Goal: Find specific page/section: Find specific page/section

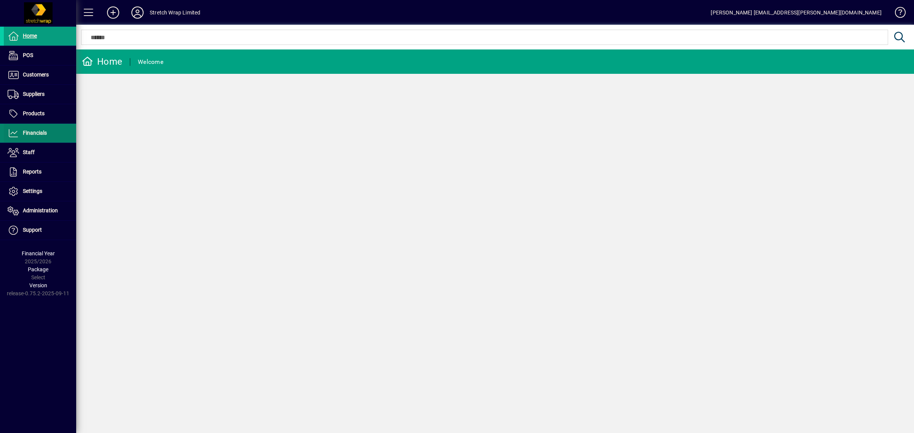
click at [45, 131] on span "Financials" at bounding box center [35, 133] width 24 height 6
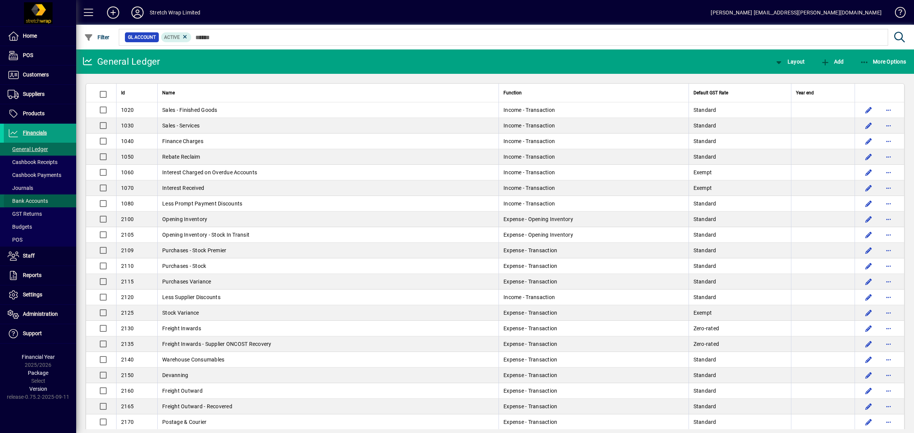
click at [38, 198] on span "Bank Accounts" at bounding box center [28, 201] width 40 height 6
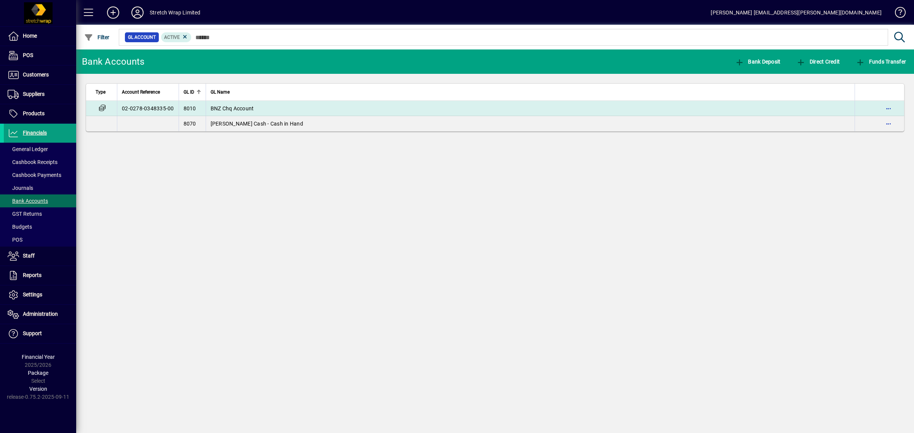
click at [234, 108] on span "BNZ Chq Account" at bounding box center [232, 108] width 43 height 6
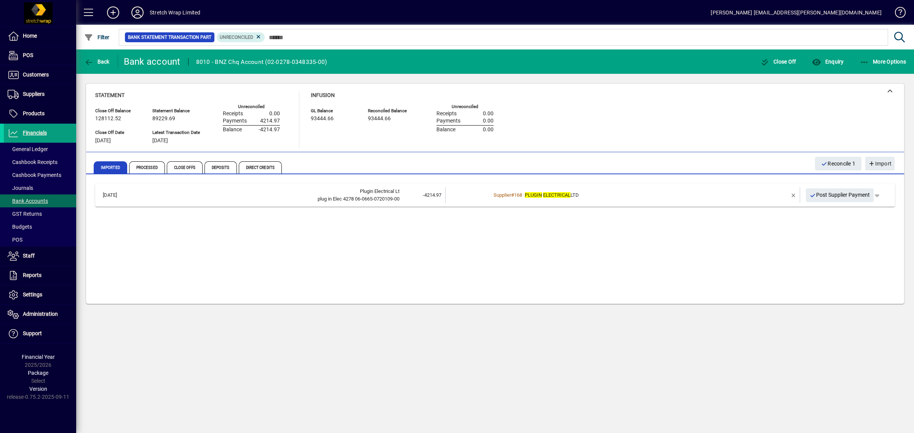
click at [140, 10] on icon at bounding box center [137, 12] width 15 height 12
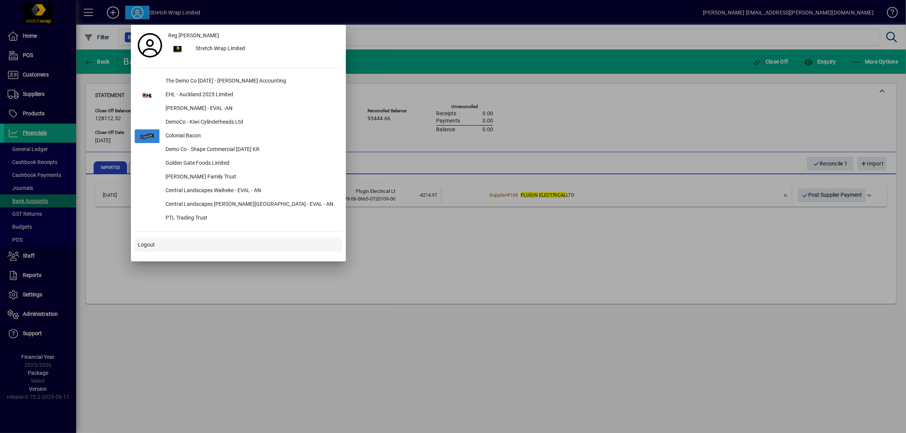
click at [145, 241] on span "Logout" at bounding box center [146, 245] width 17 height 8
